Goal: Task Accomplishment & Management: Manage account settings

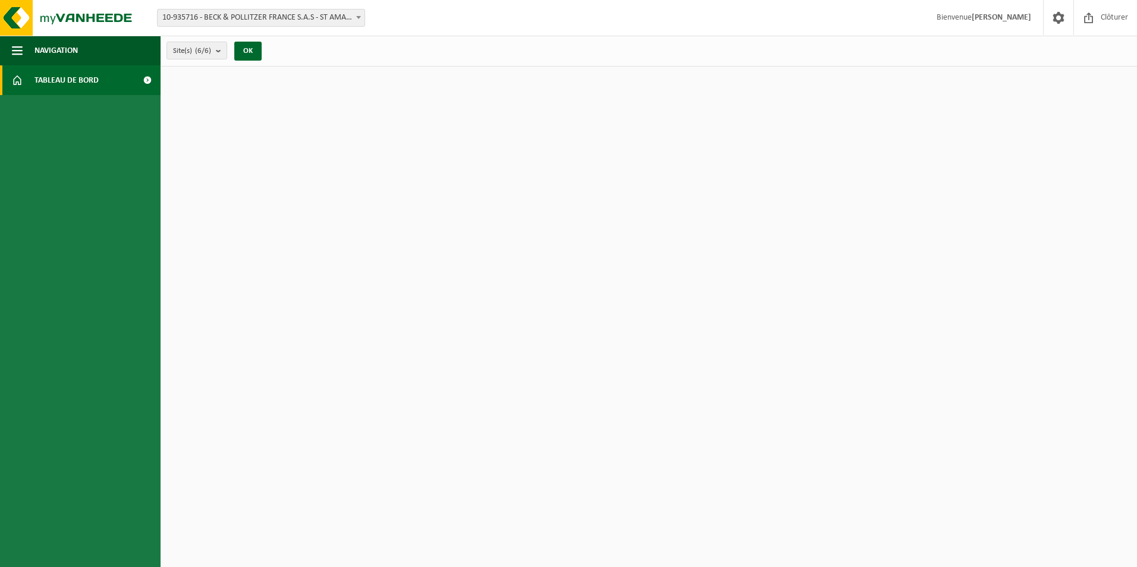
click at [70, 75] on span "Tableau de bord" at bounding box center [66, 80] width 64 height 30
click at [295, 14] on span "10-935716 - BECK & POLLITZER FRANCE S.A.S - ST AMAND LES EAUX" at bounding box center [261, 18] width 207 height 17
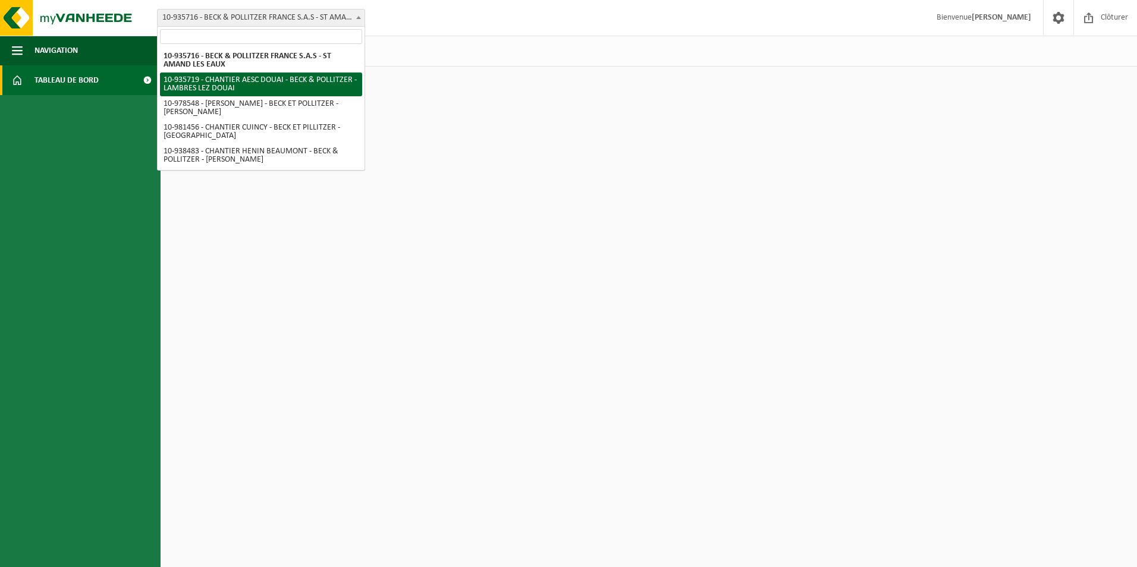
select select "136767"
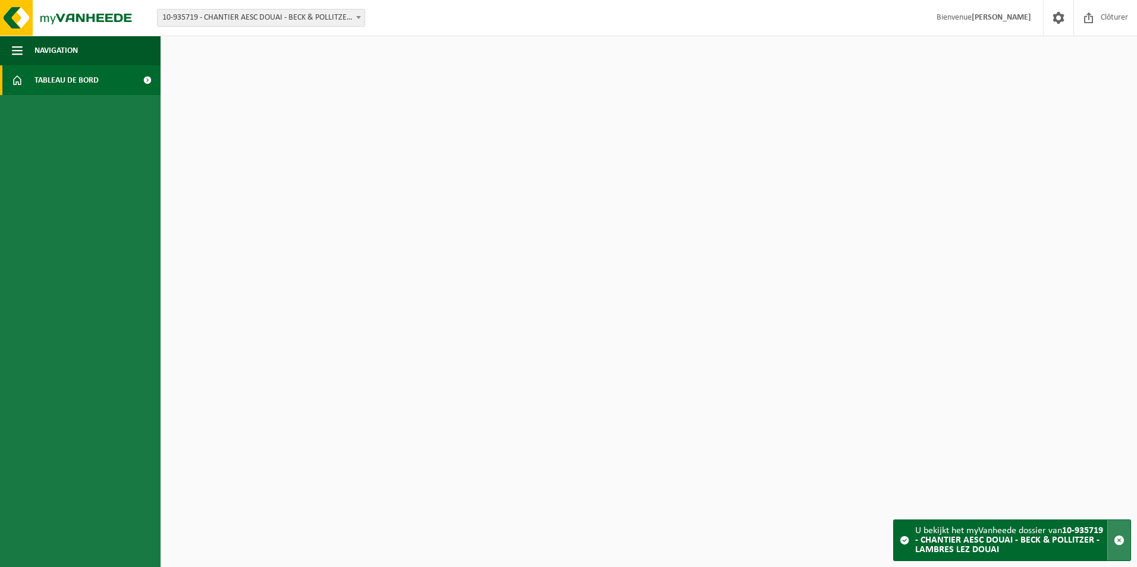
click at [1119, 538] on span "button" at bounding box center [1119, 540] width 11 height 11
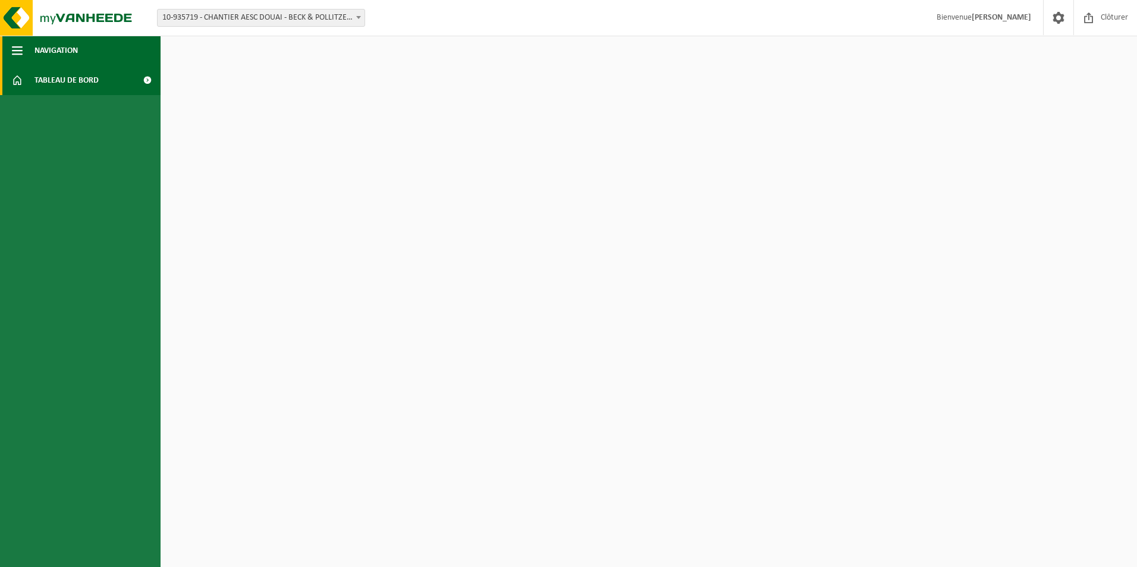
click at [16, 48] on span "button" at bounding box center [17, 51] width 11 height 30
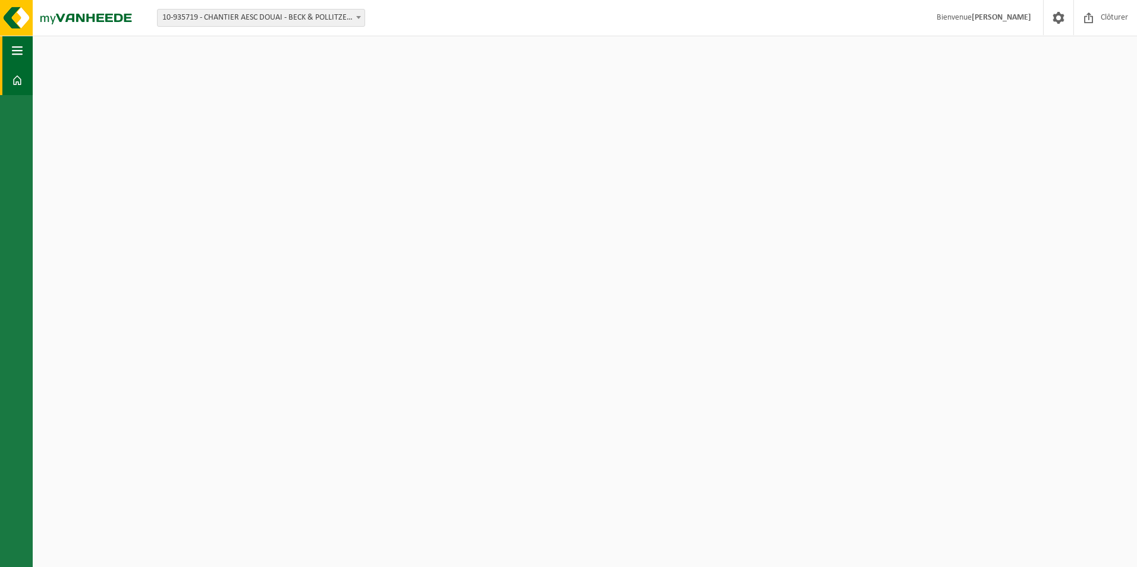
click at [19, 56] on span "button" at bounding box center [17, 51] width 11 height 30
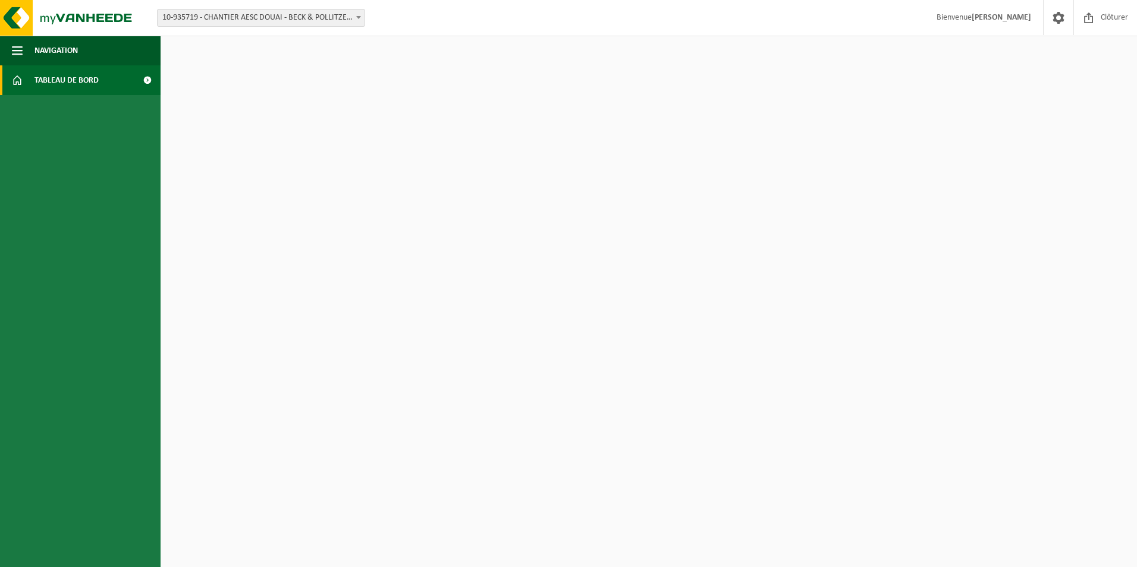
click at [14, 80] on span at bounding box center [17, 80] width 11 height 30
click at [335, 18] on span "10-935719 - CHANTIER AESC DOUAI - BECK & POLLITZER - LAMBRES LEZ DOUAI" at bounding box center [261, 18] width 207 height 17
click at [962, 14] on span "Bienvenue ANTOINE GLINEUR" at bounding box center [984, 17] width 118 height 35
click at [18, 15] on img at bounding box center [71, 18] width 143 height 36
click at [144, 76] on span at bounding box center [147, 80] width 27 height 30
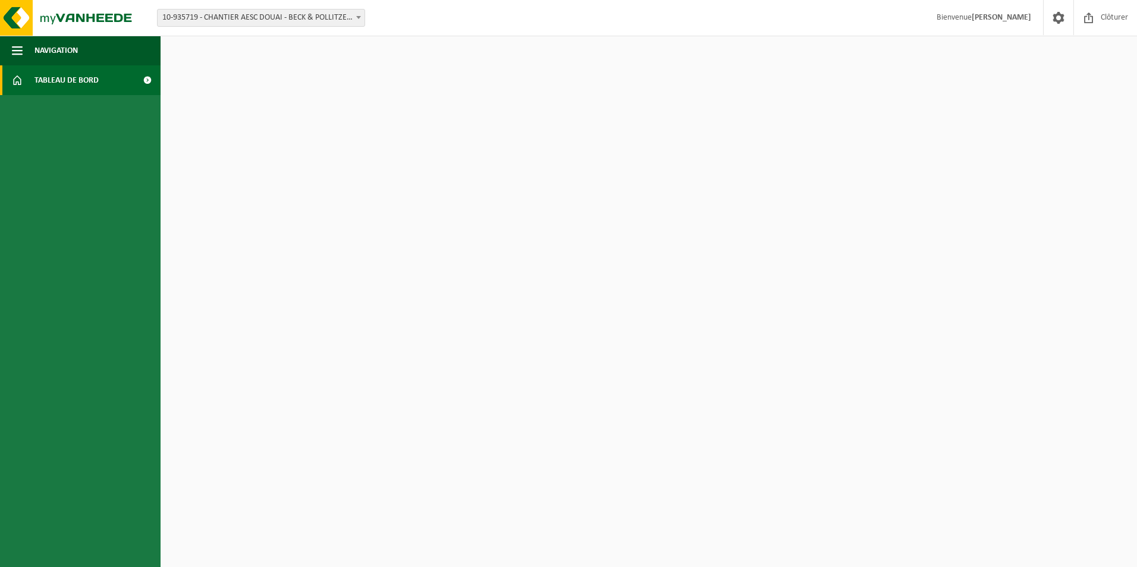
click at [146, 83] on span at bounding box center [147, 80] width 27 height 30
click at [1050, 15] on span at bounding box center [1058, 17] width 18 height 35
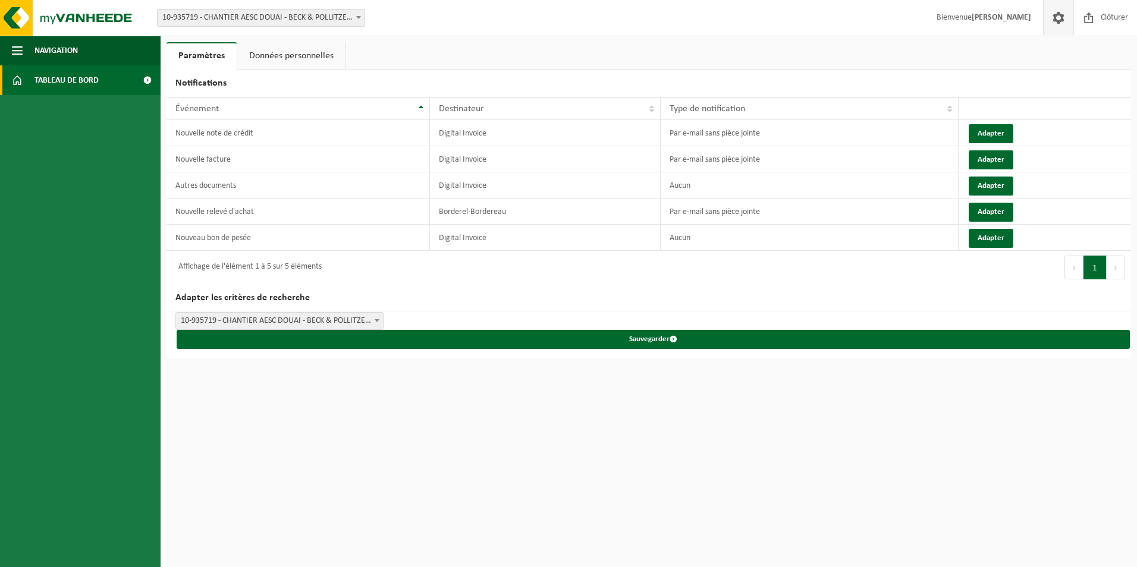
click at [38, 67] on span "Tableau de bord" at bounding box center [66, 80] width 64 height 30
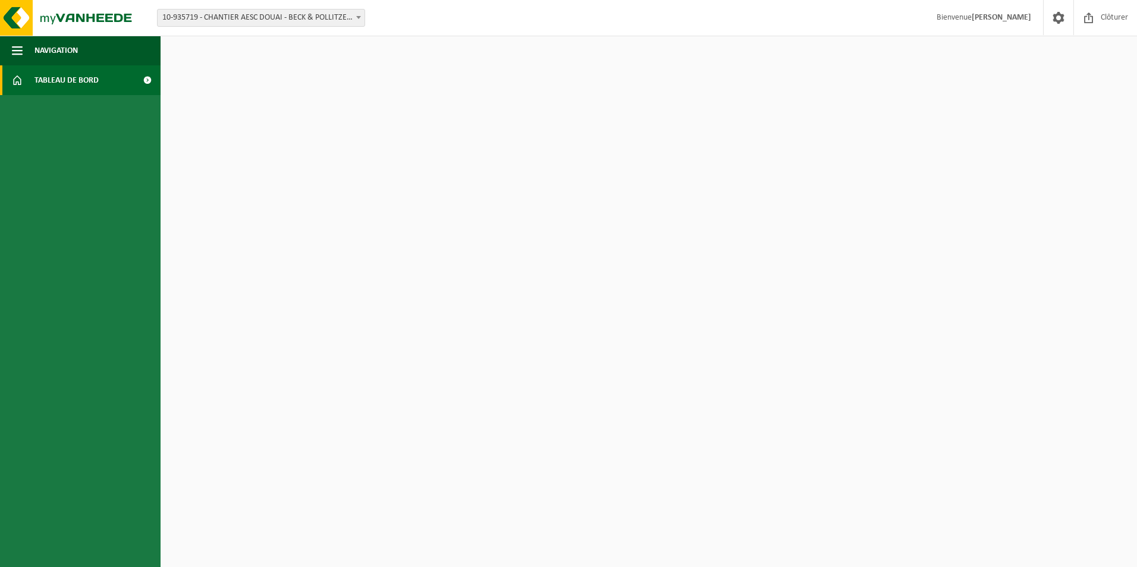
click at [104, 92] on link "Tableau de bord" at bounding box center [80, 80] width 161 height 30
click at [108, 85] on link "Tableau de bord" at bounding box center [80, 80] width 161 height 30
click at [17, 54] on span "button" at bounding box center [17, 51] width 11 height 30
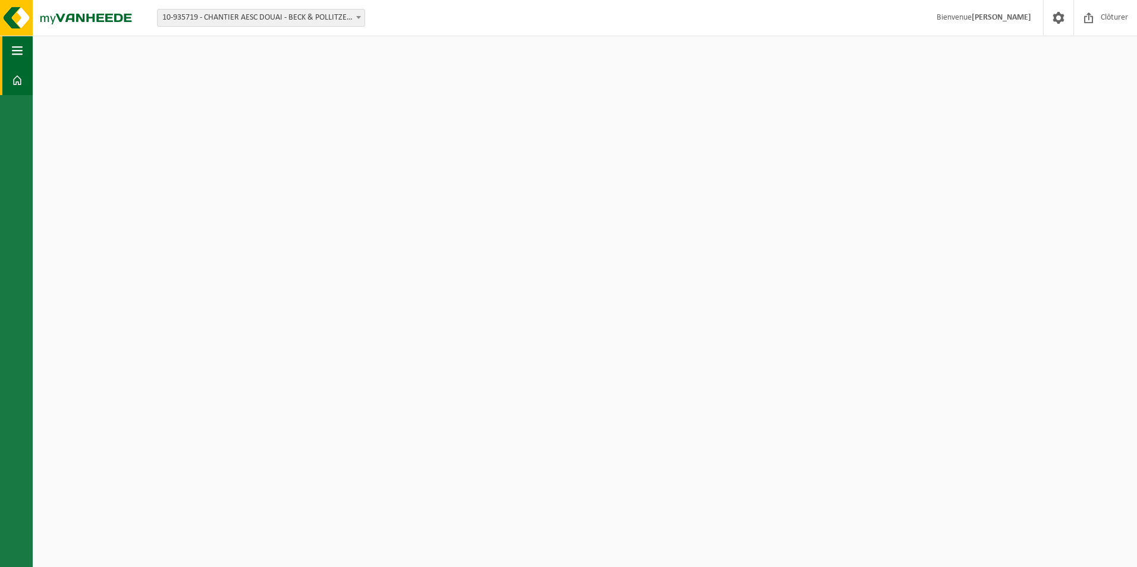
click at [17, 54] on span "button" at bounding box center [17, 51] width 11 height 30
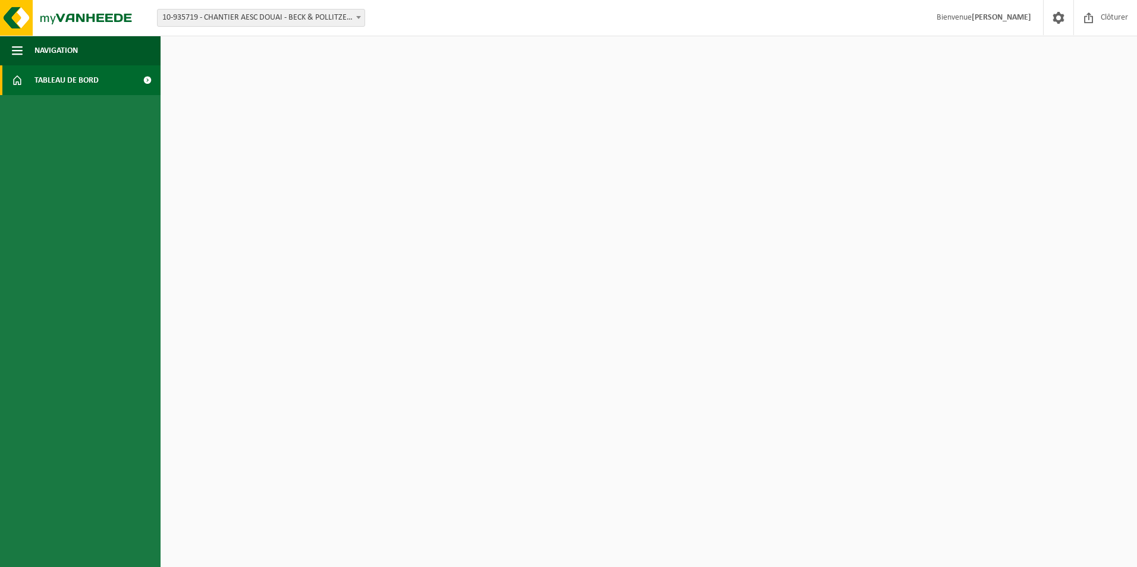
click at [28, 85] on link "Tableau de bord" at bounding box center [80, 80] width 161 height 30
click at [12, 80] on span at bounding box center [17, 80] width 11 height 30
click at [949, 14] on span "Bienvenue [PERSON_NAME]" at bounding box center [984, 17] width 118 height 35
click at [1060, 20] on span at bounding box center [1058, 17] width 18 height 35
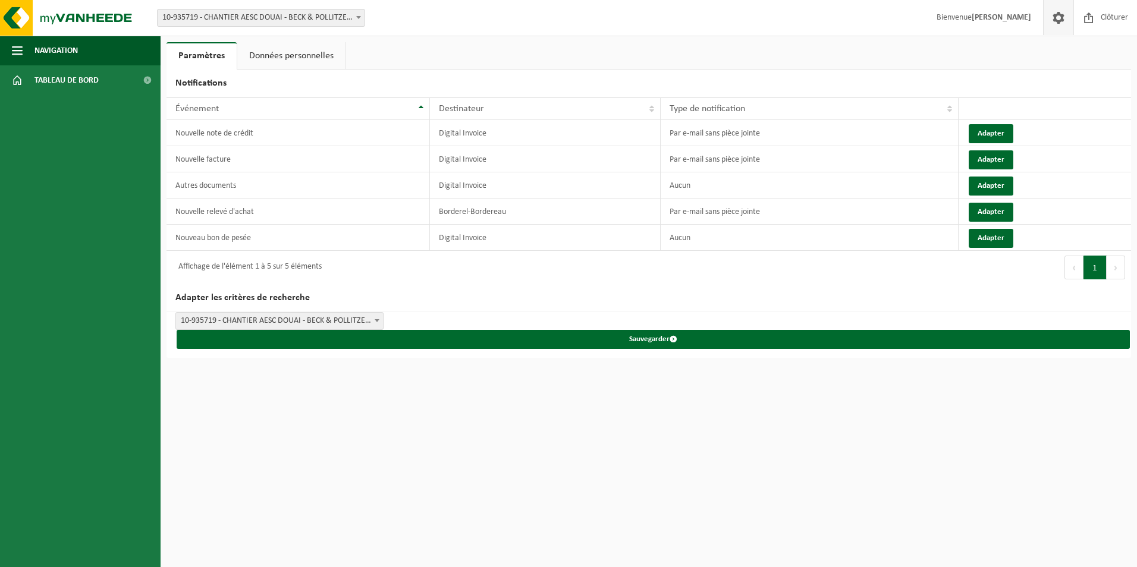
click at [361, 316] on span "10-935719 - CHANTIER AESC DOUAI - BECK & POLLITZER - LAMBRES LEZ DOUAI" at bounding box center [279, 321] width 207 height 17
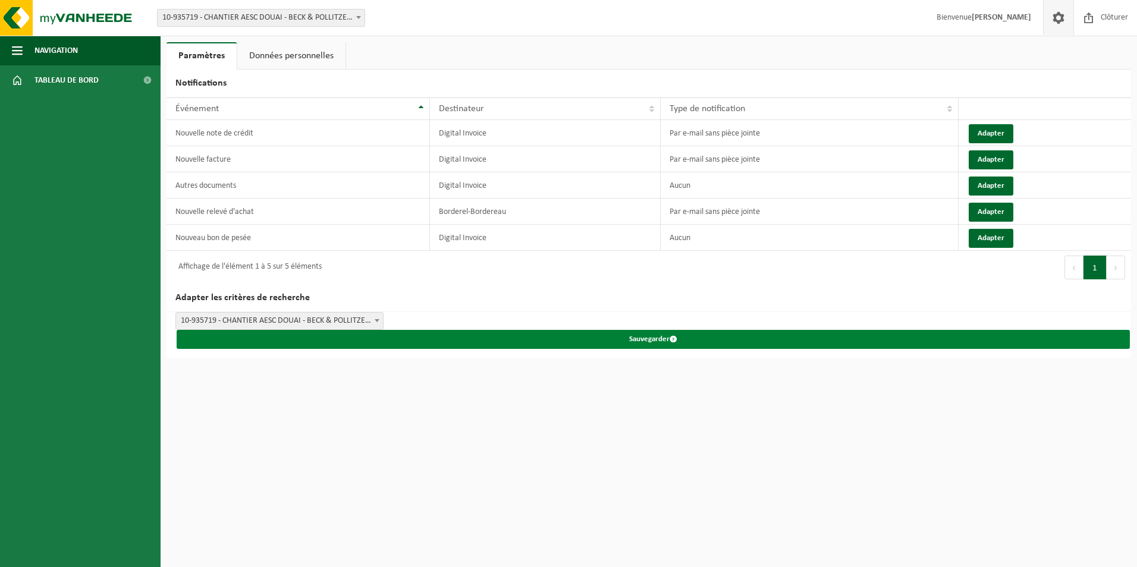
click at [669, 335] on button "Sauvegarder" at bounding box center [653, 339] width 953 height 19
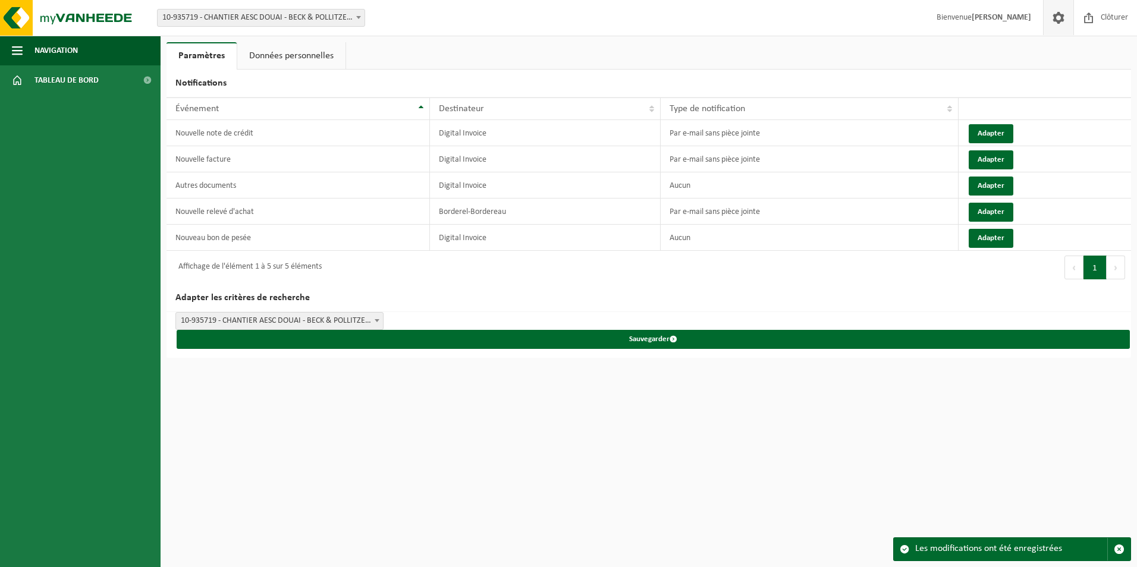
click at [589, 287] on h2 "Adapter les critères de recherche" at bounding box center [648, 298] width 964 height 28
click at [78, 73] on span "Tableau de bord" at bounding box center [66, 80] width 64 height 30
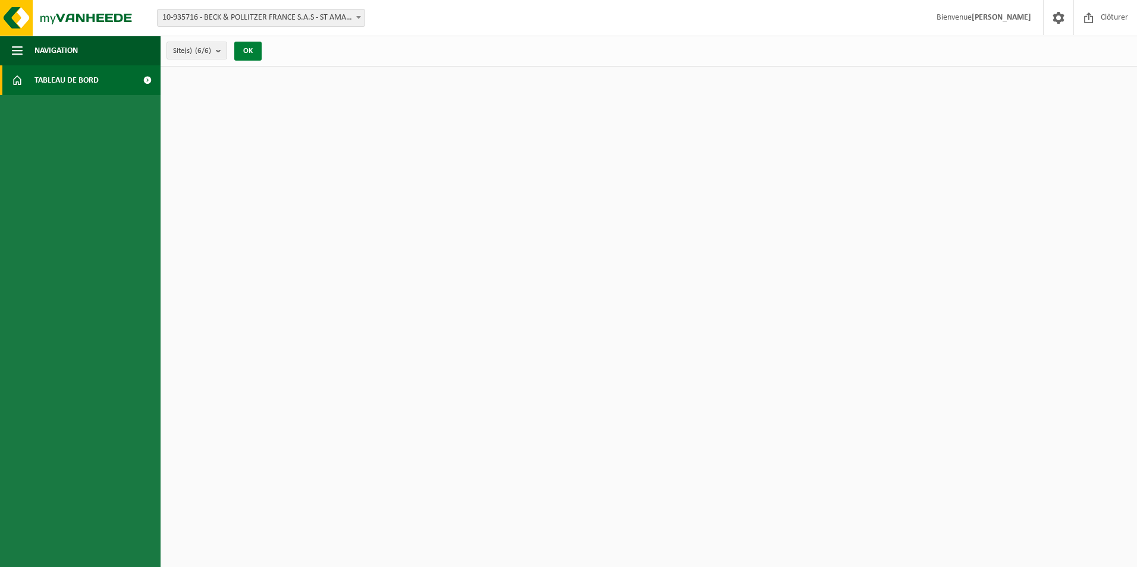
click at [257, 49] on button "OK" at bounding box center [247, 51] width 27 height 19
click at [338, 18] on span "10-935716 - BECK & POLLITZER FRANCE S.A.S - ST AMAND LES EAUX" at bounding box center [261, 18] width 207 height 17
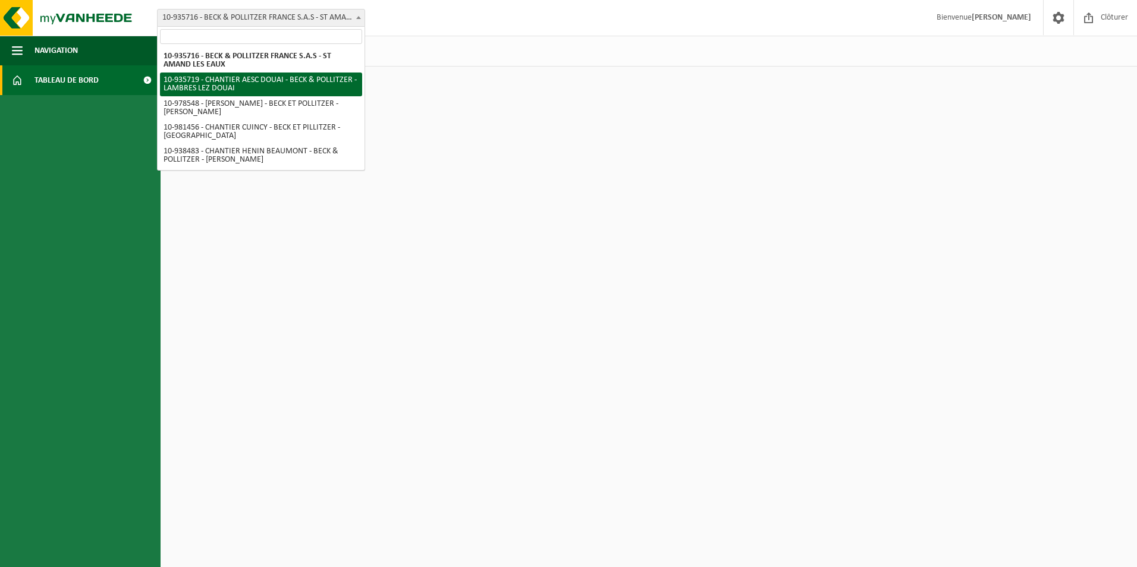
select select "136767"
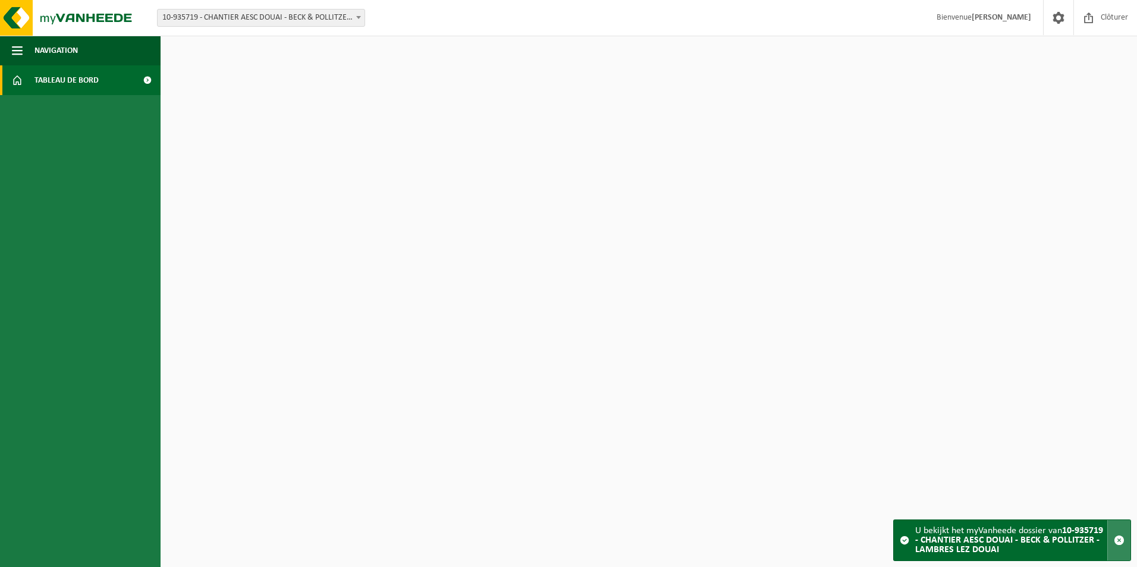
click at [1118, 542] on span "button" at bounding box center [1119, 540] width 11 height 11
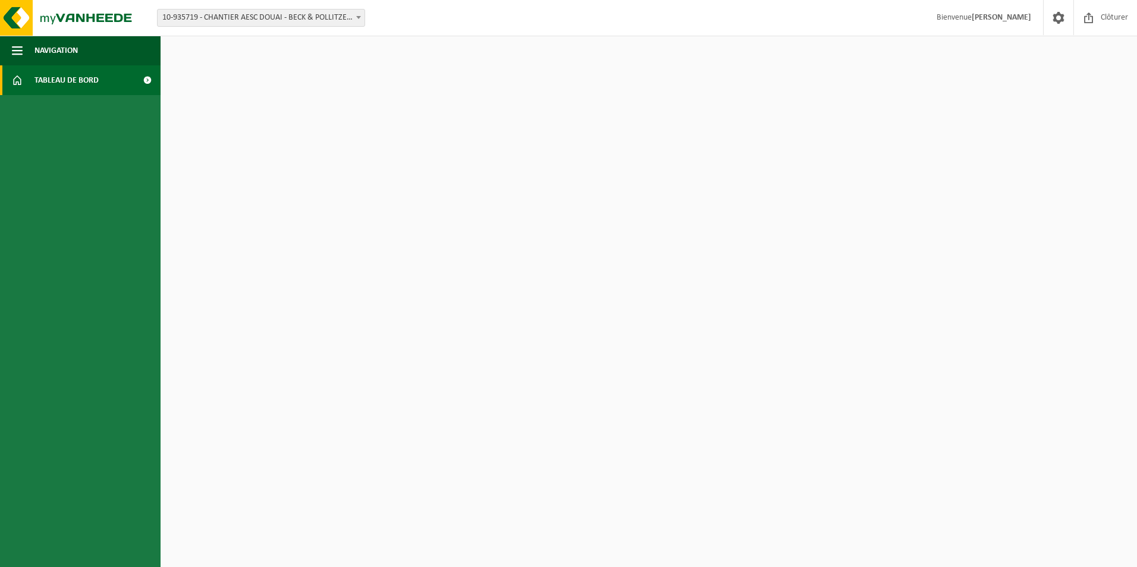
click at [298, 18] on span "10-935719 - CHANTIER AESC DOUAI - BECK & POLLITZER - LAMBRES LEZ DOUAI" at bounding box center [261, 18] width 207 height 17
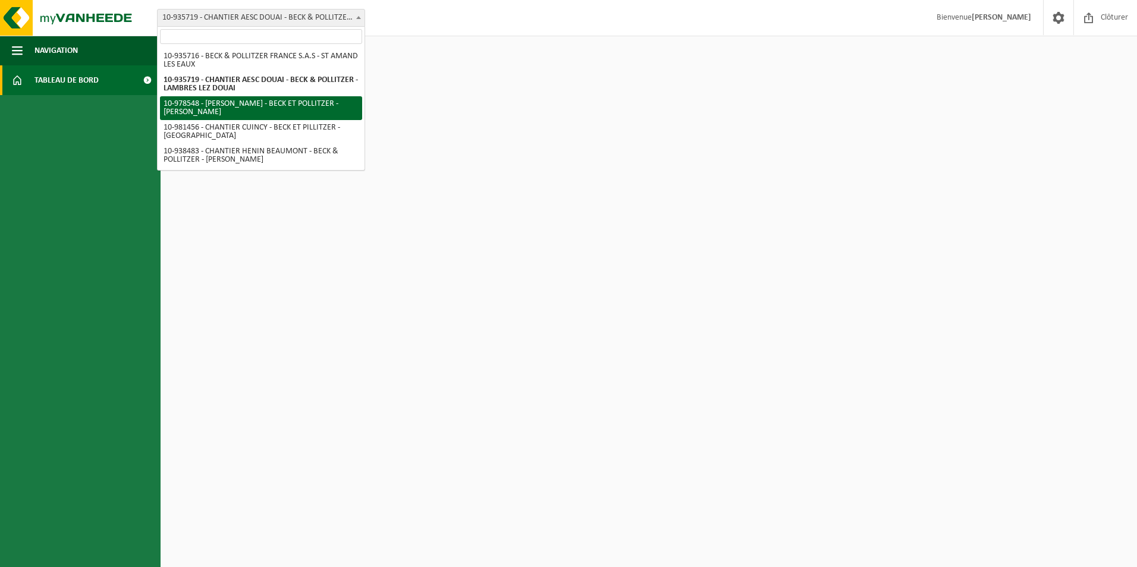
select select "160157"
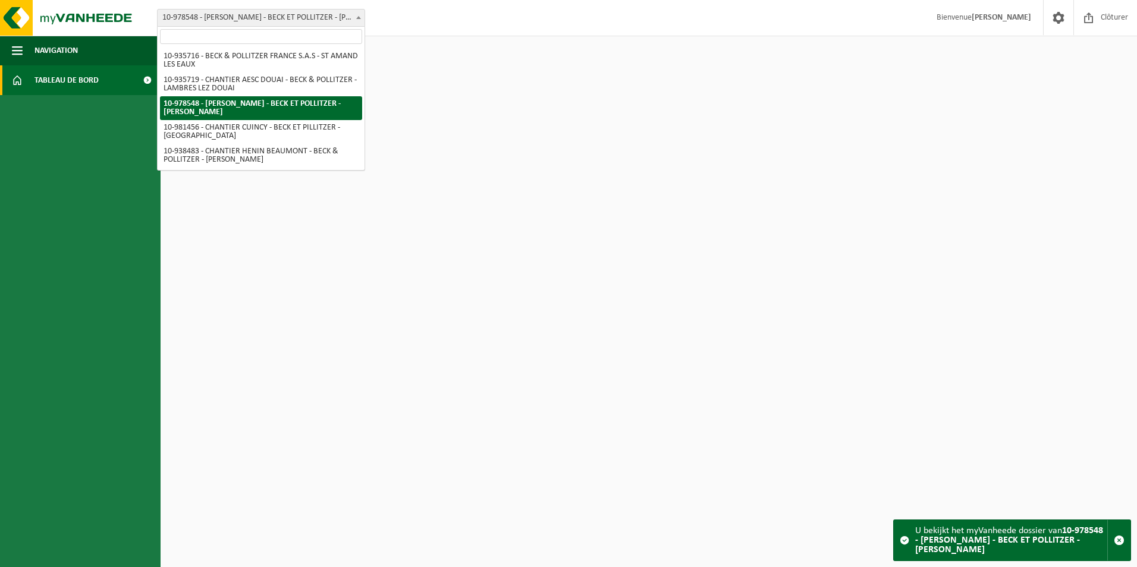
click at [316, 17] on span "10-978548 - [PERSON_NAME] - BECK ET POLLITZER - [PERSON_NAME]" at bounding box center [261, 18] width 207 height 17
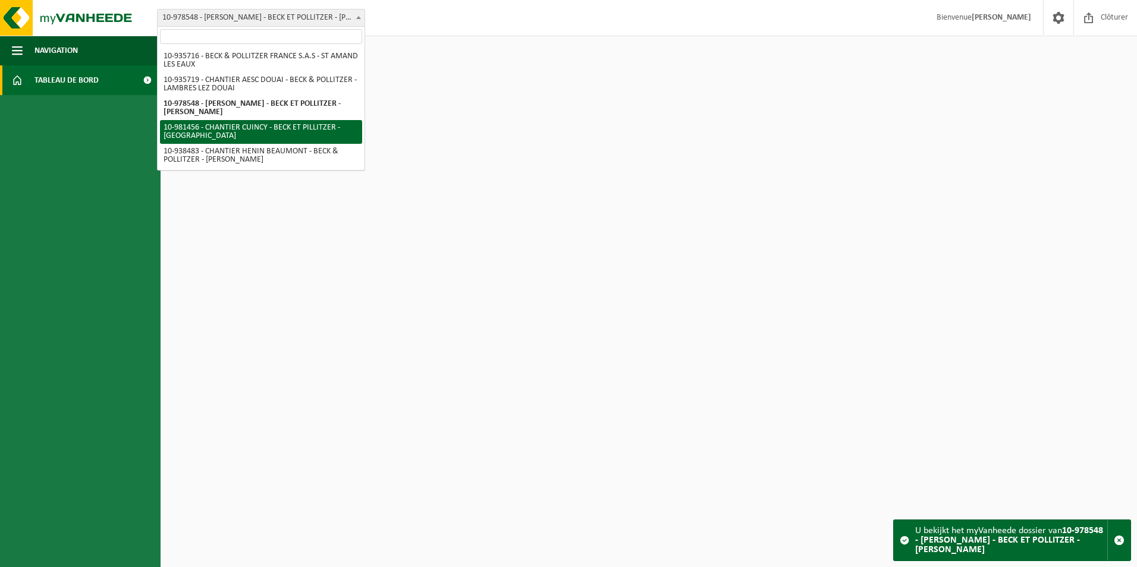
select select "161978"
click at [314, 17] on span "10-981456 - CHANTIER CUINCY - BECK ET PILLITZER - [GEOGRAPHIC_DATA]" at bounding box center [261, 18] width 207 height 17
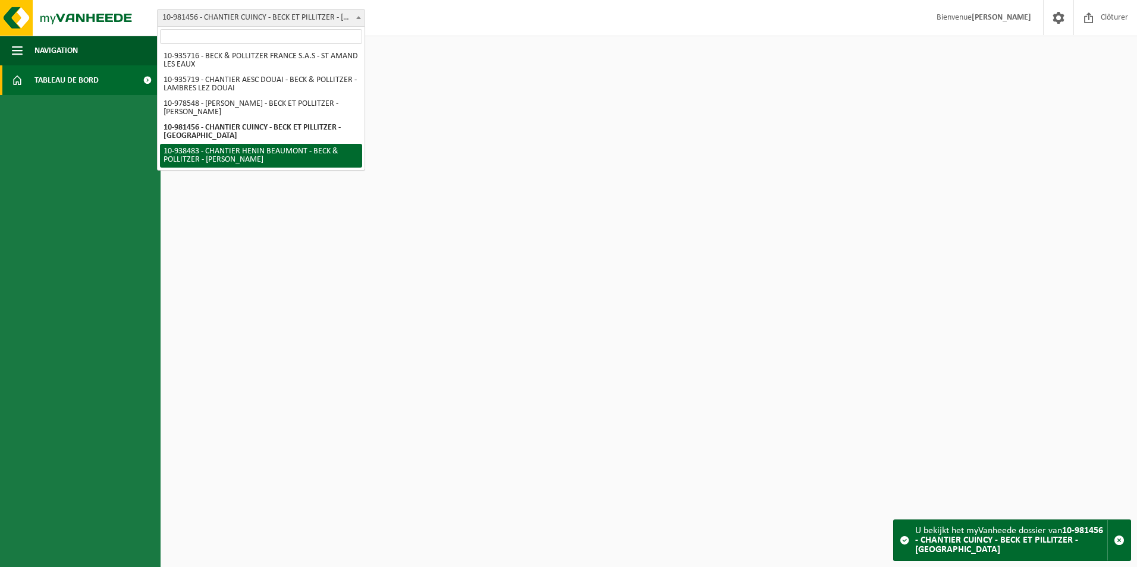
select select "137984"
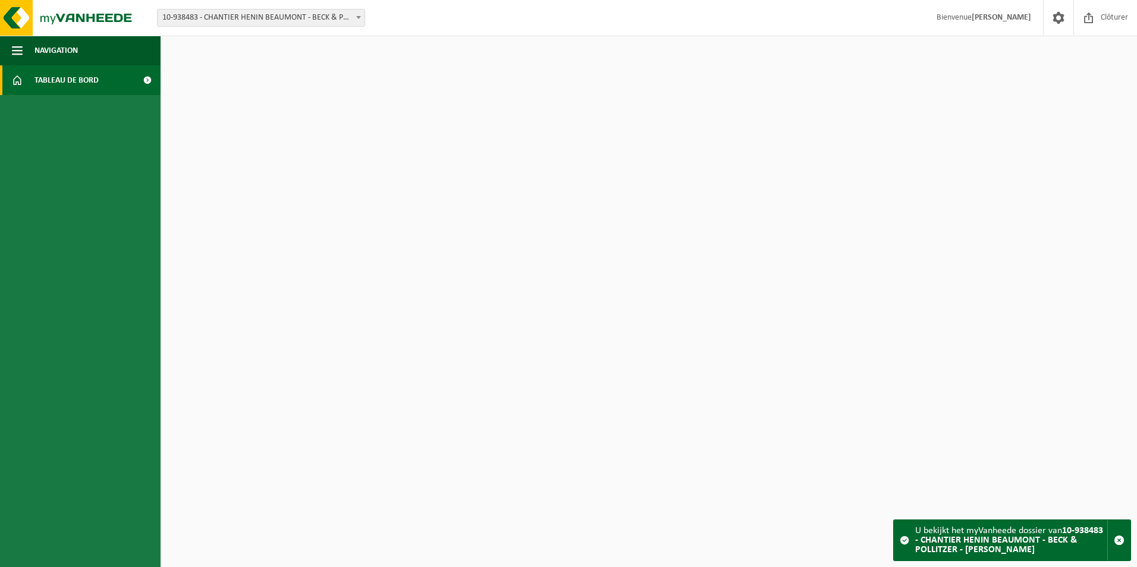
click at [327, 17] on span "10-938483 - CHANTIER HENIN BEAUMONT - BECK & POLLITZER - [PERSON_NAME]" at bounding box center [261, 18] width 207 height 17
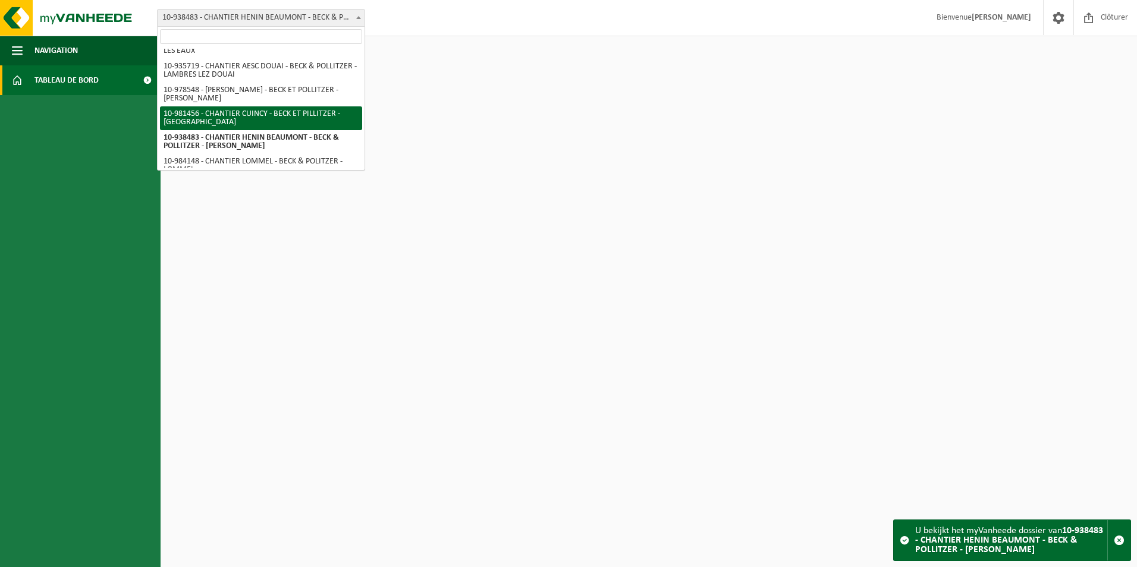
scroll to position [24, 0]
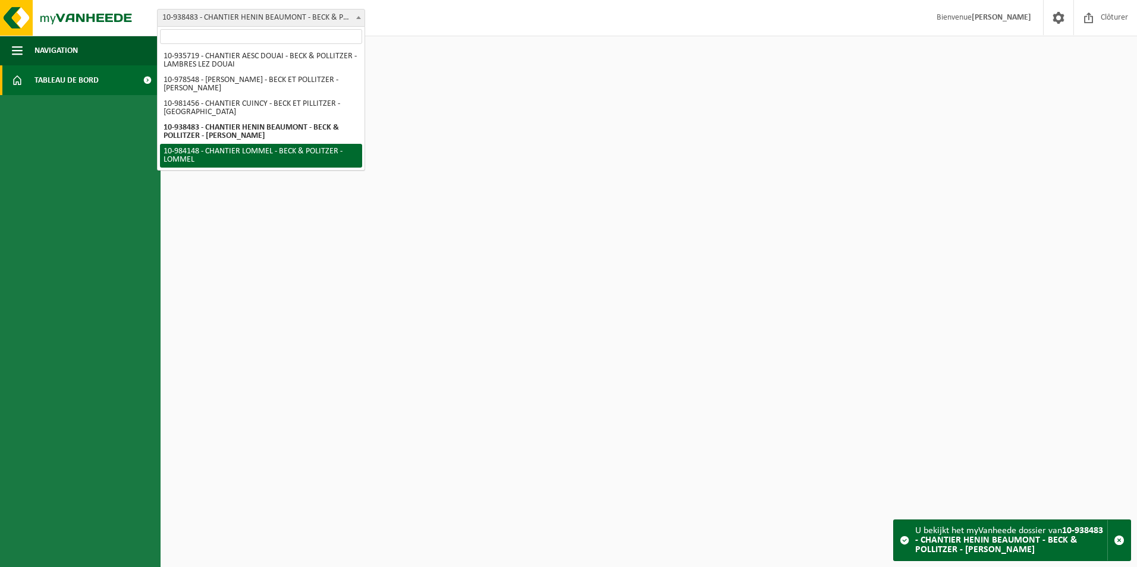
select select "163674"
